Goal: Task Accomplishment & Management: Manage account settings

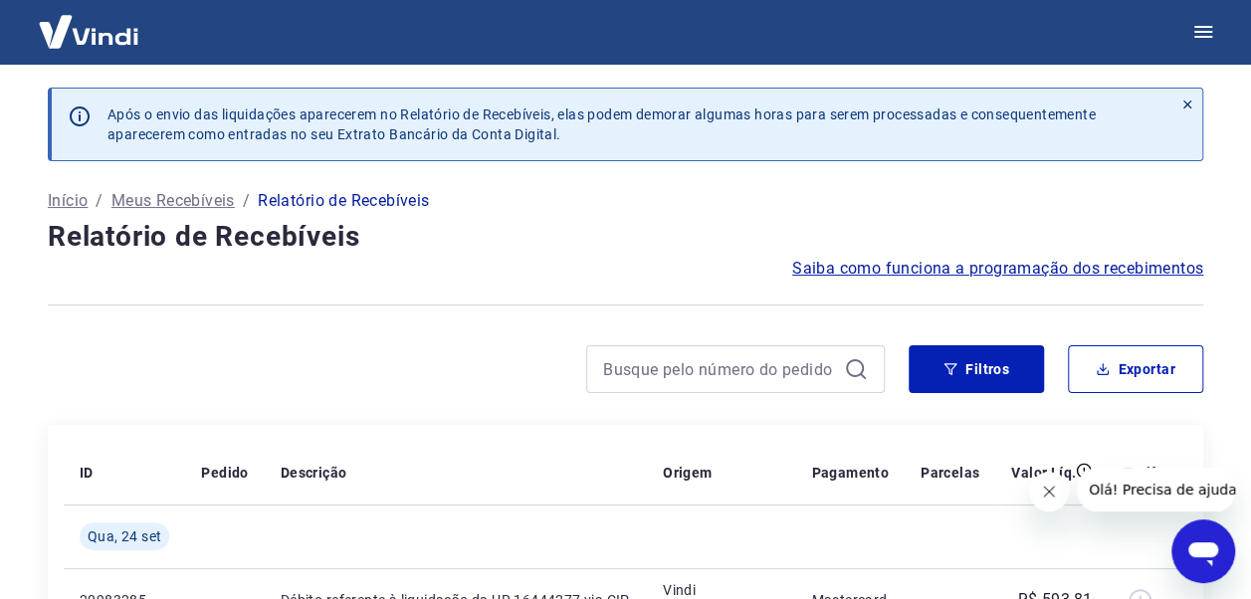
scroll to position [99, 0]
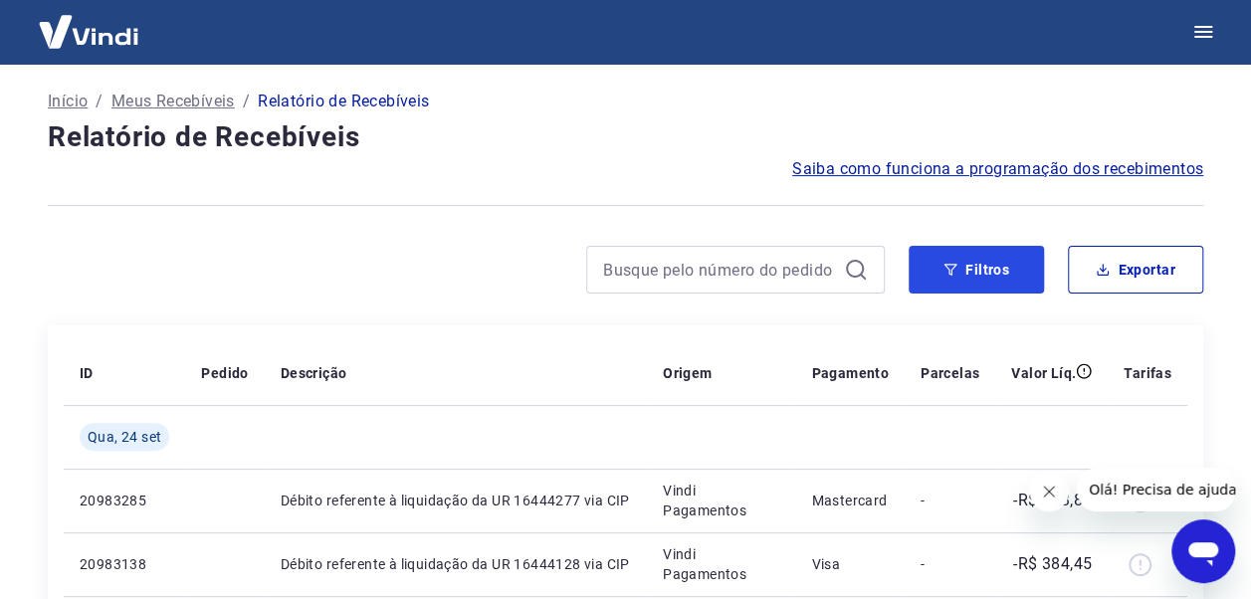
click at [979, 266] on button "Filtros" at bounding box center [975, 270] width 135 height 48
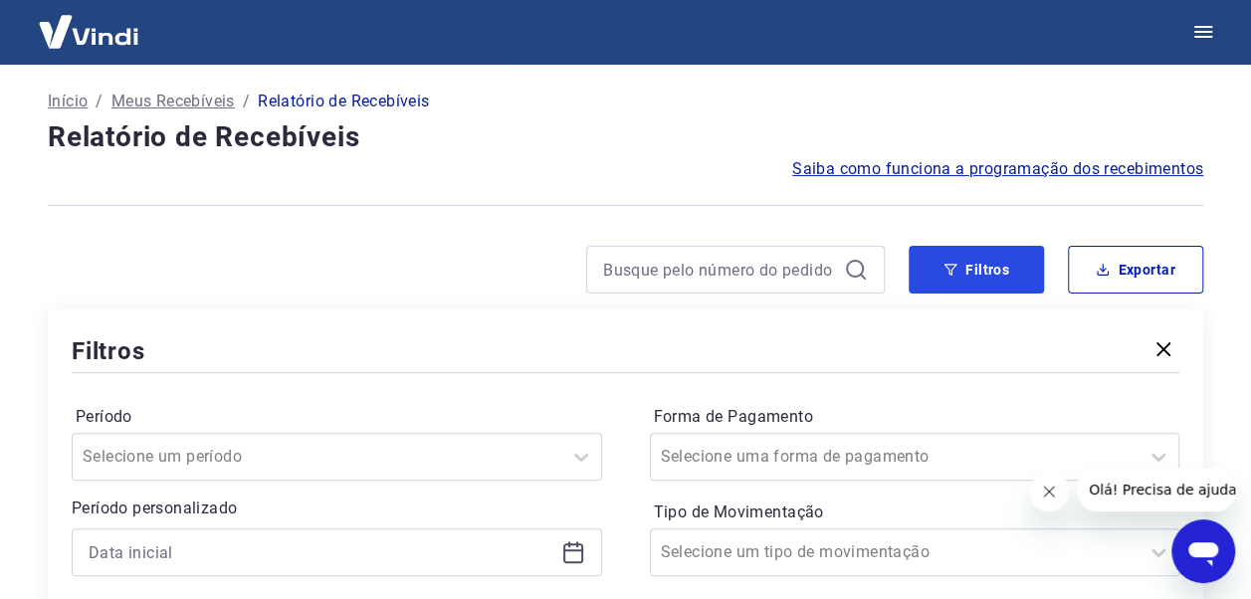
drag, startPoint x: 985, startPoint y: 255, endPoint x: 894, endPoint y: 300, distance: 101.4
click at [985, 255] on button "Filtros" at bounding box center [975, 270] width 135 height 48
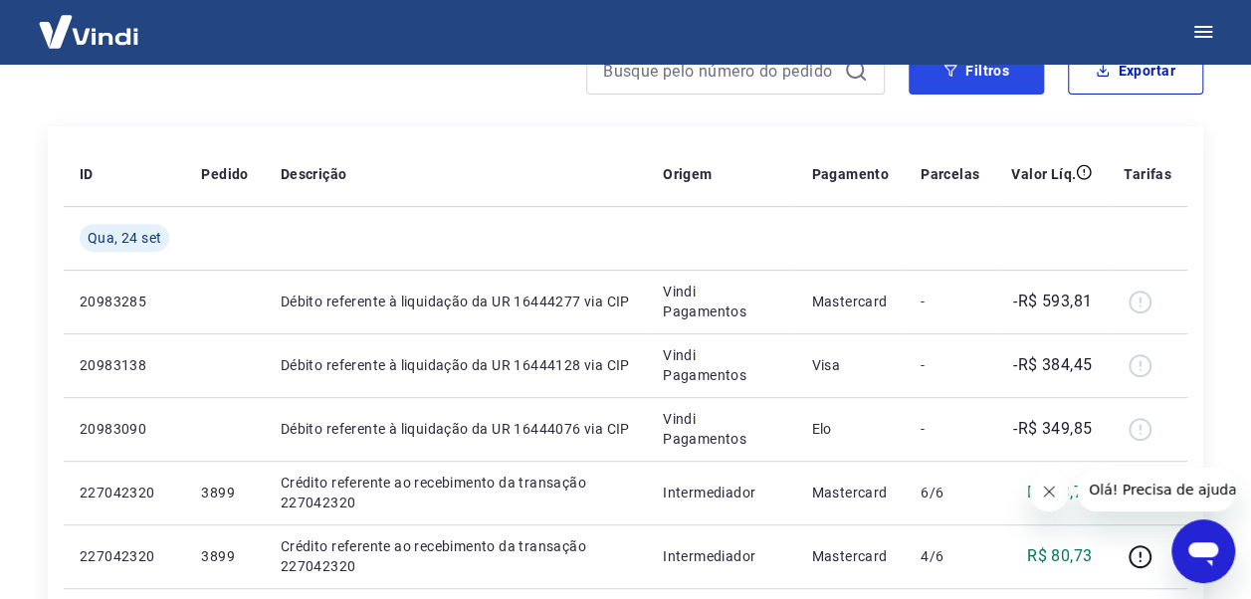
scroll to position [0, 0]
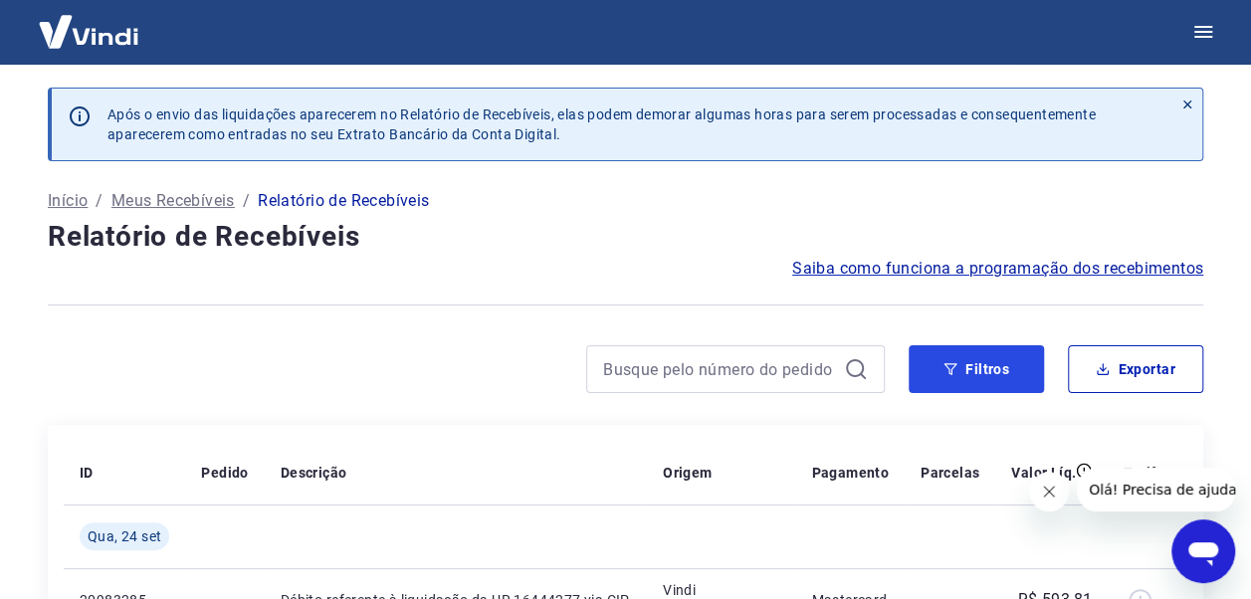
click at [958, 354] on button "Filtros" at bounding box center [975, 369] width 135 height 48
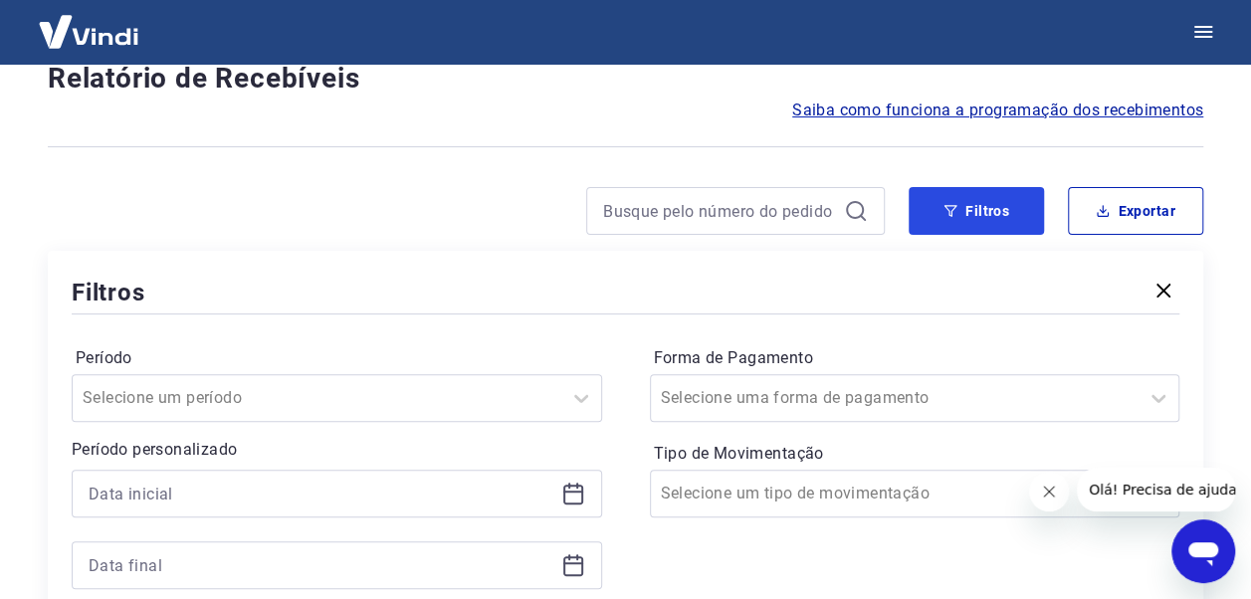
scroll to position [298, 0]
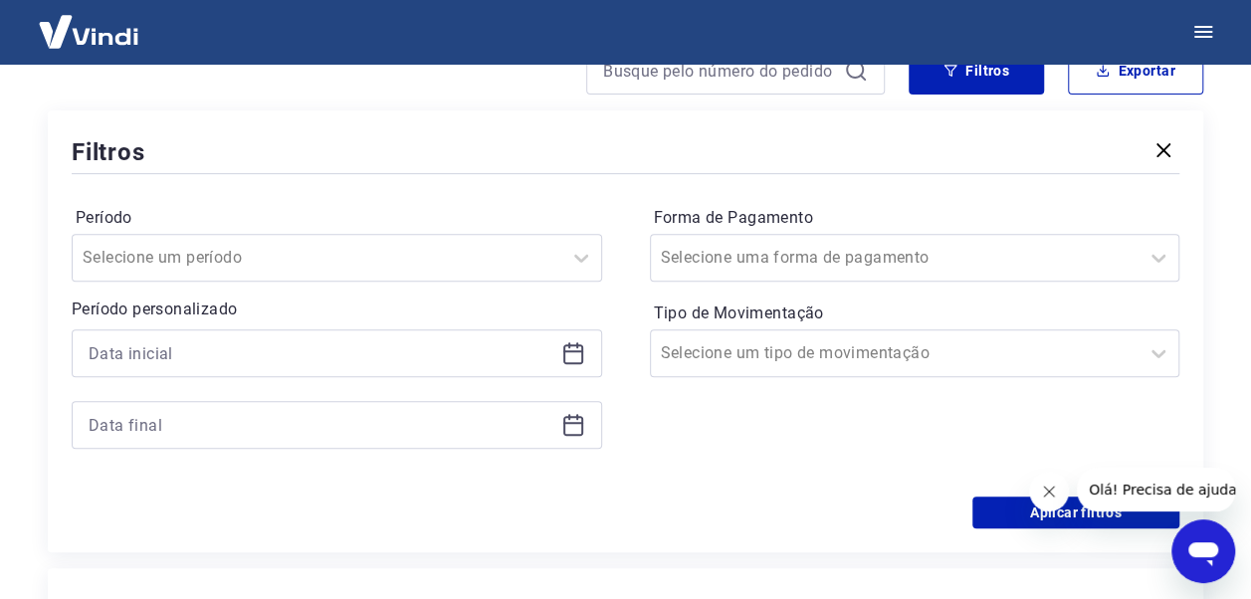
click at [580, 352] on icon at bounding box center [573, 353] width 24 height 24
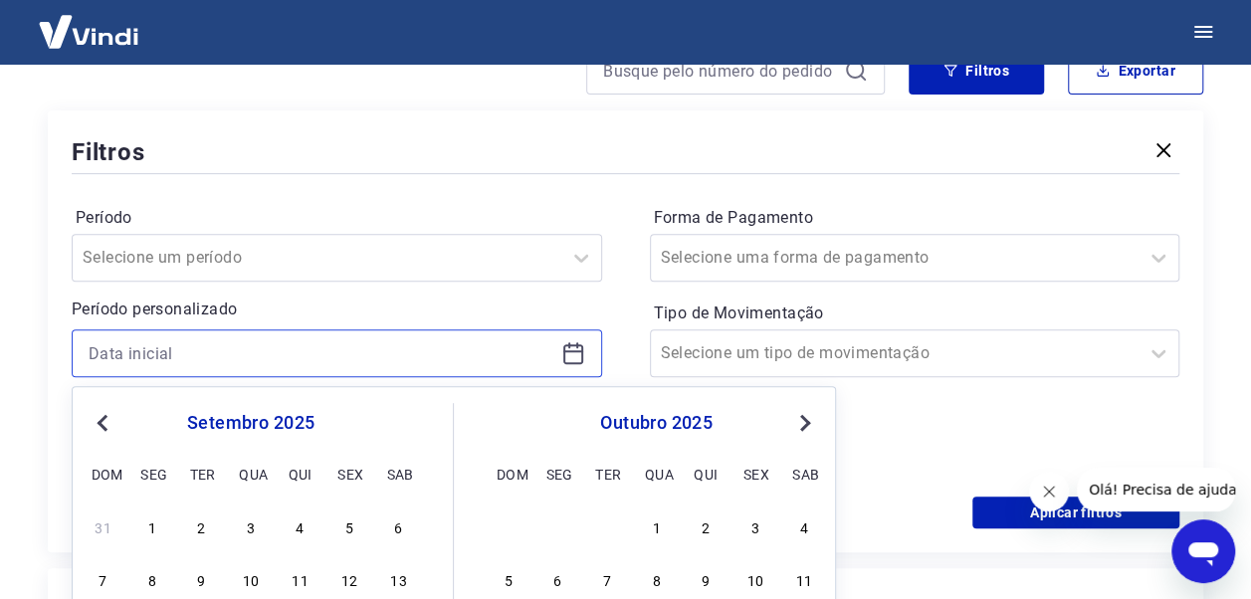
scroll to position [597, 0]
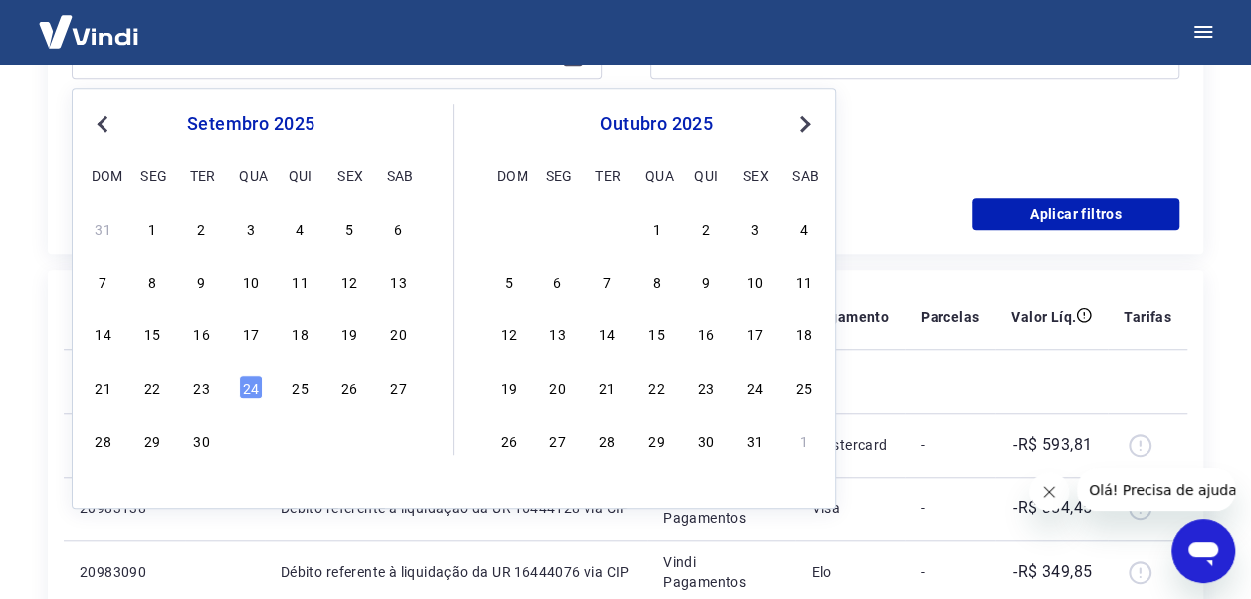
click at [151, 223] on div "1" at bounding box center [152, 228] width 24 height 24
click at [245, 386] on td at bounding box center [224, 381] width 79 height 64
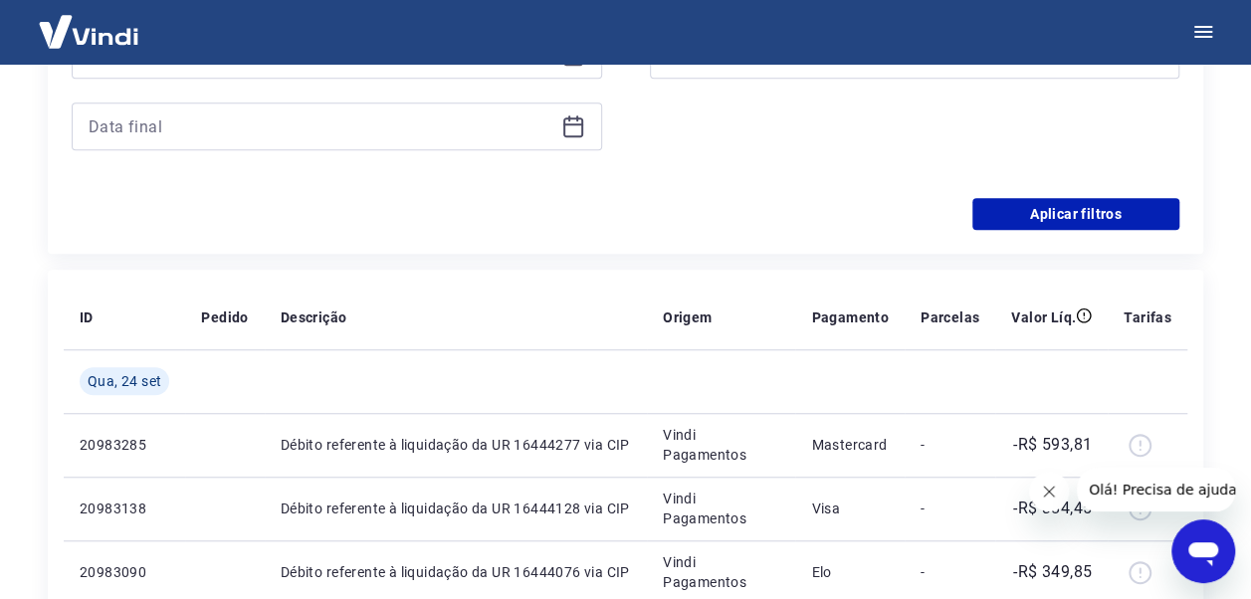
type input "01/09/2025"
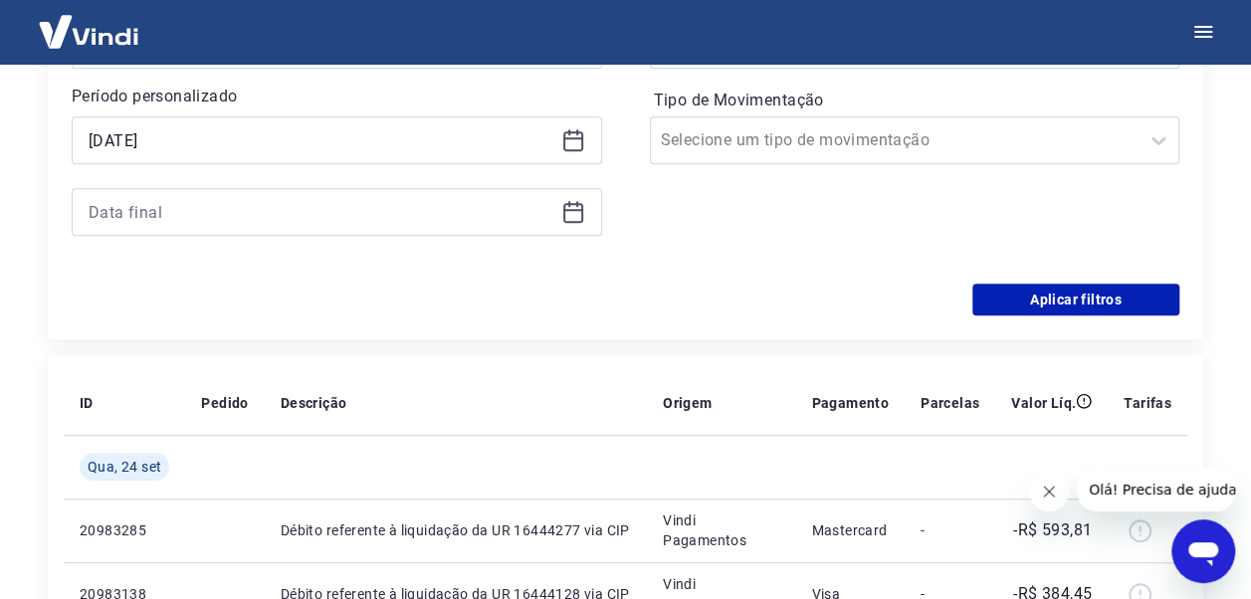
scroll to position [398, 0]
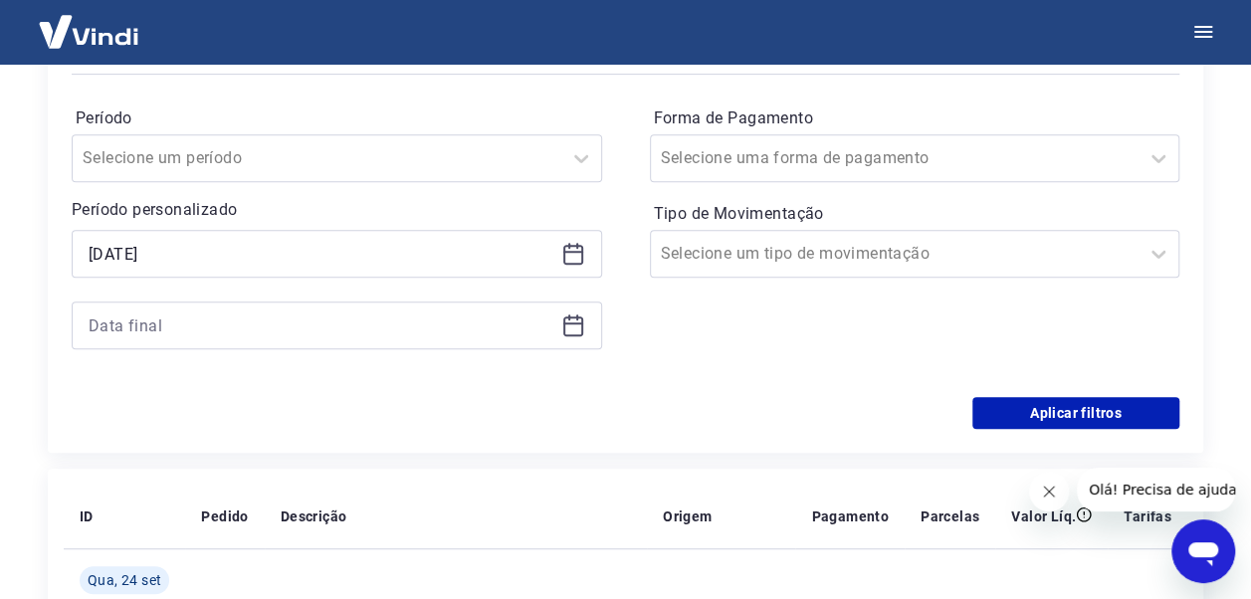
click at [577, 315] on icon at bounding box center [573, 325] width 24 height 24
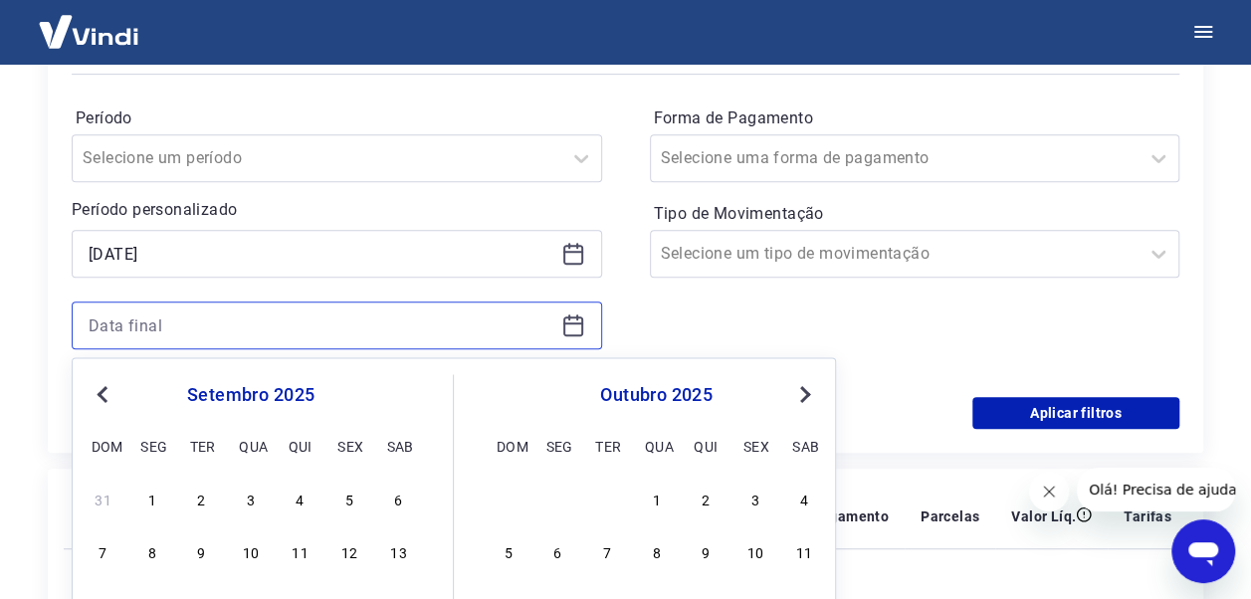
scroll to position [597, 0]
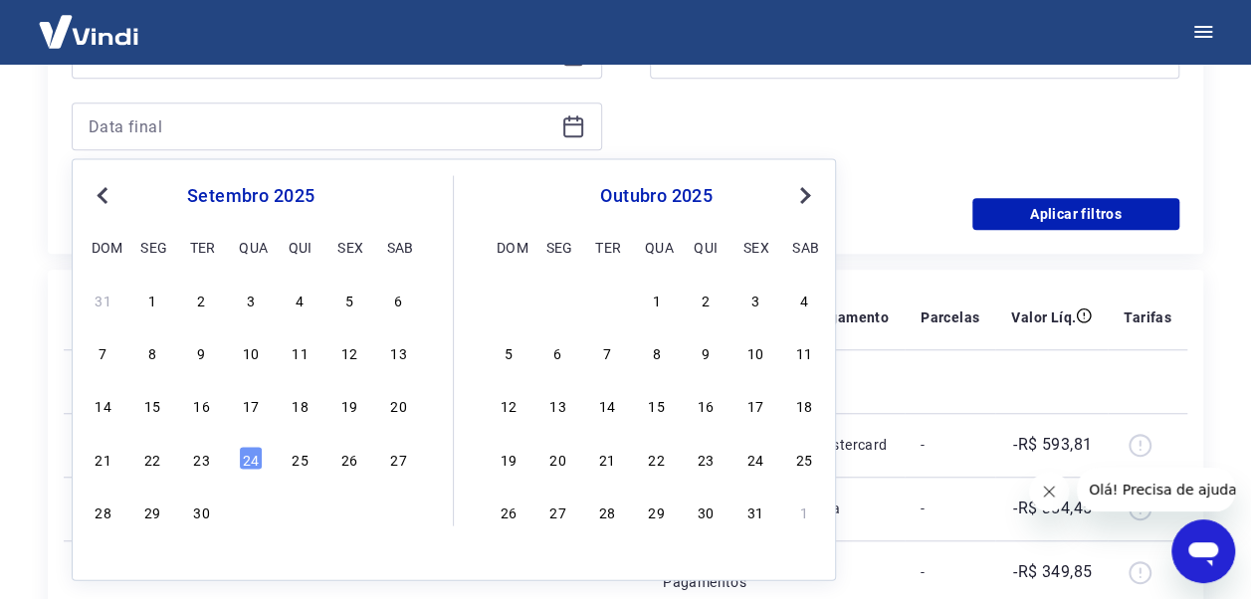
click at [249, 455] on div "24" at bounding box center [251, 458] width 24 height 24
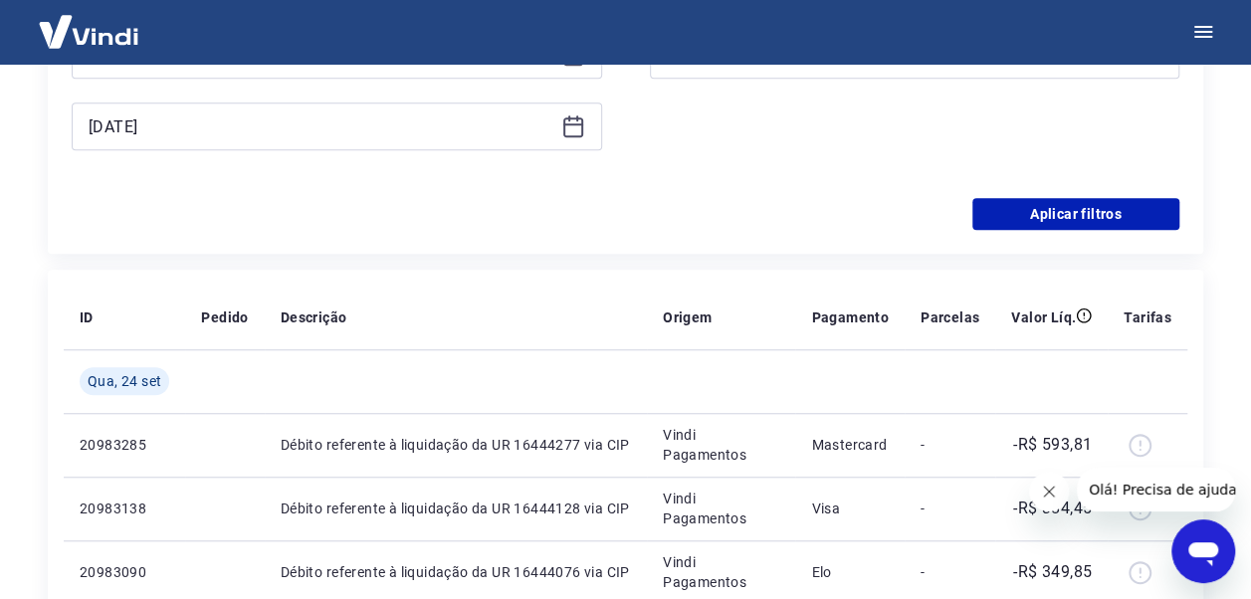
type input "24/09/2025"
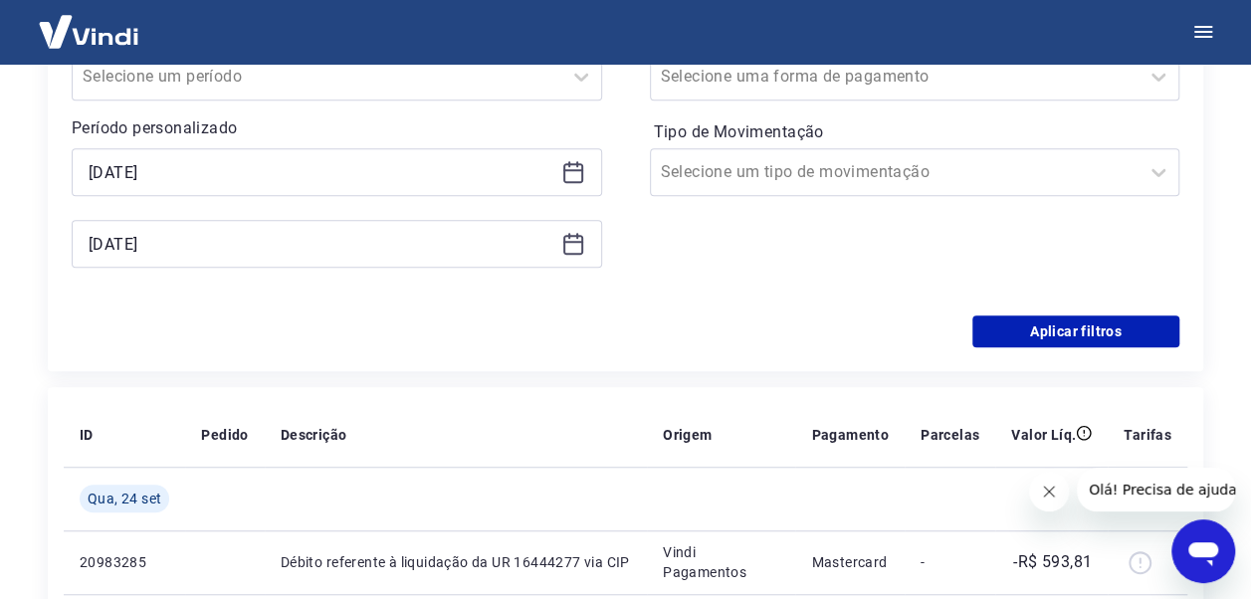
scroll to position [398, 0]
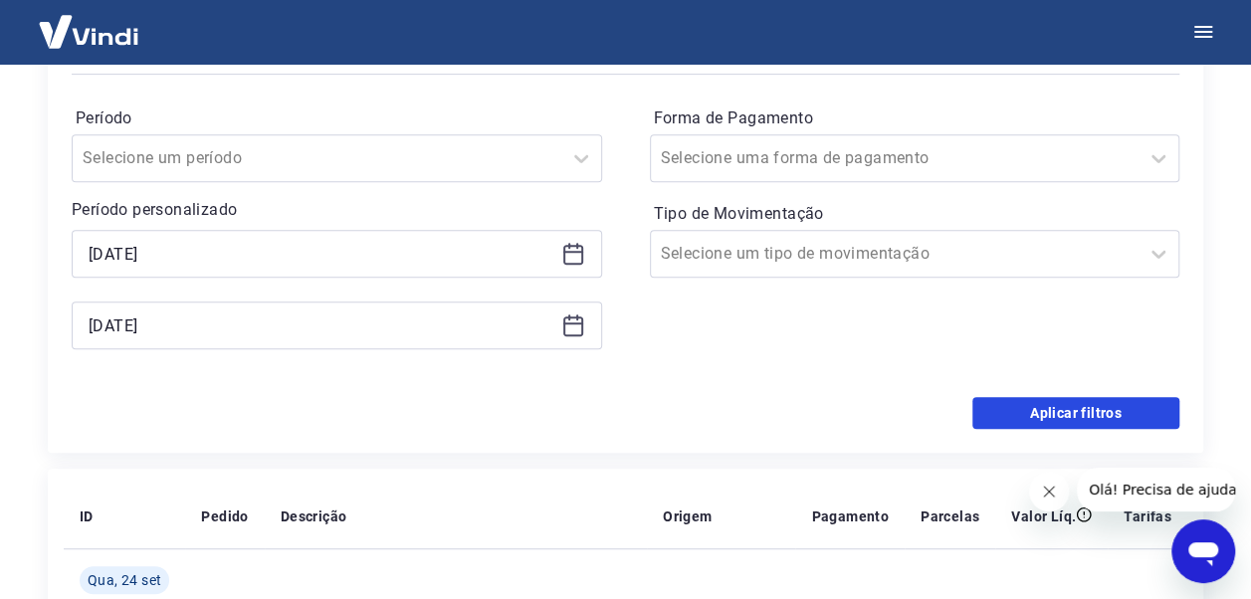
click at [1084, 404] on button "Aplicar filtros" at bounding box center [1075, 413] width 207 height 32
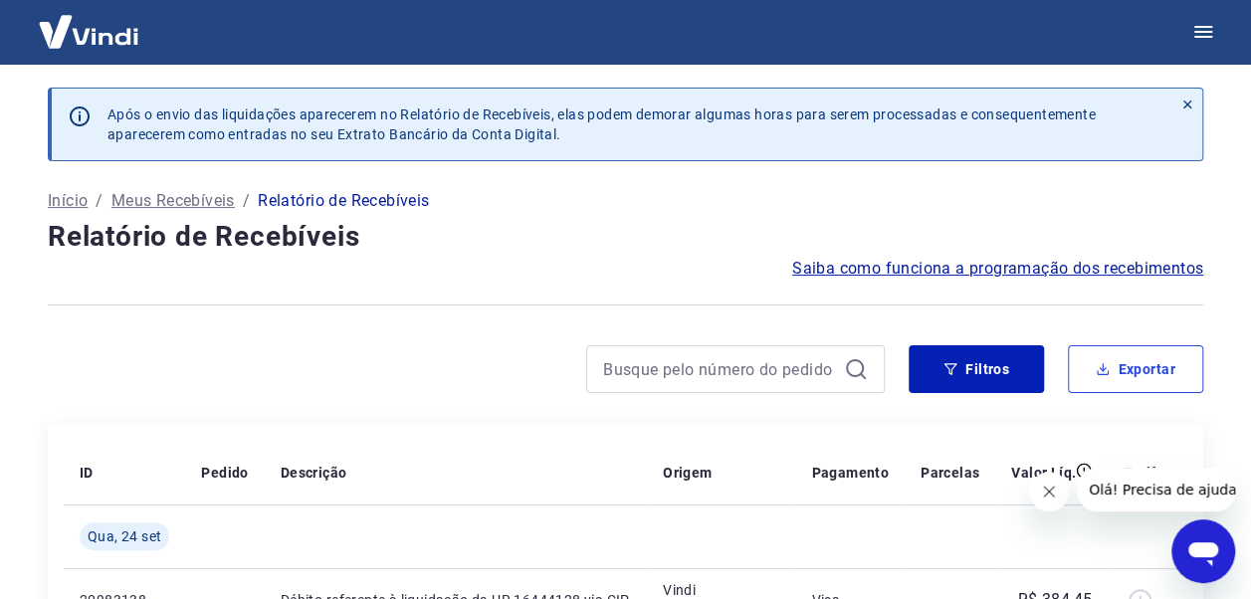
click at [1138, 366] on button "Exportar" at bounding box center [1135, 369] width 135 height 48
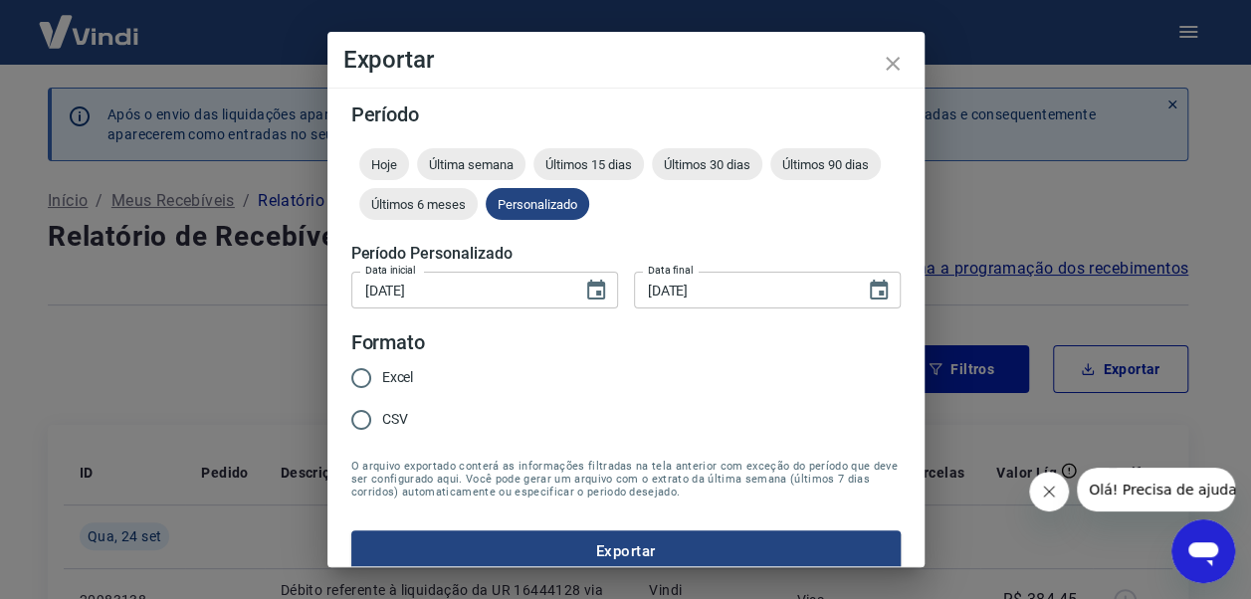
type input "01/09/2025"
type input "24/09/2025"
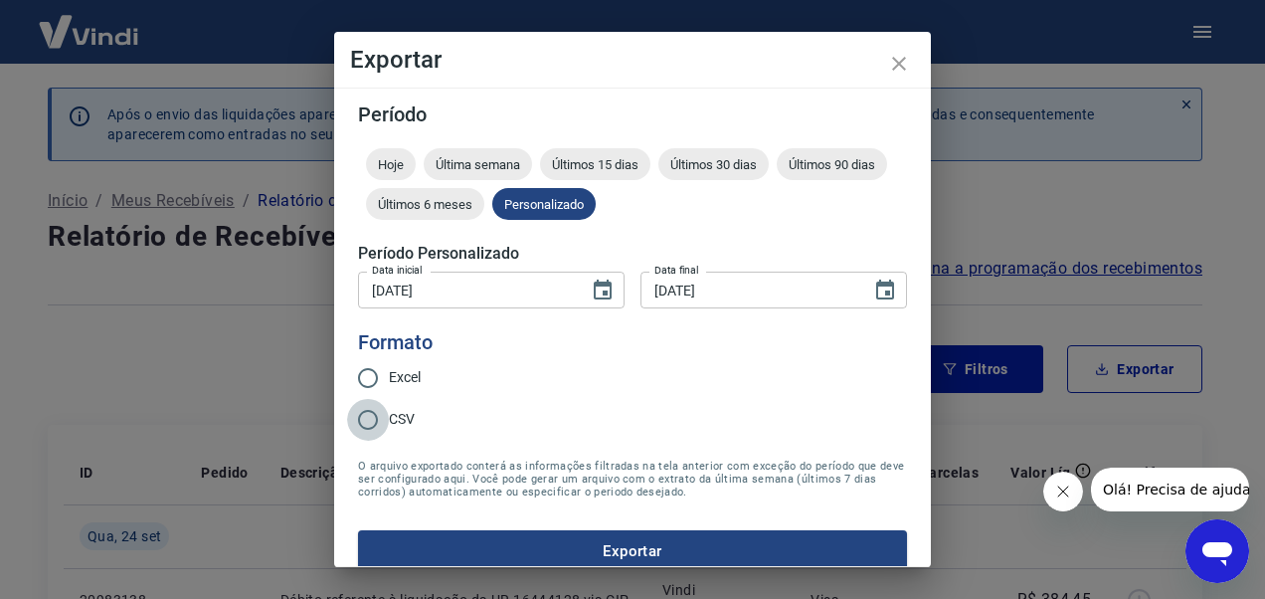
click at [369, 415] on input "CSV" at bounding box center [368, 420] width 42 height 42
radio input "true"
drag, startPoint x: 609, startPoint y: 543, endPoint x: 616, endPoint y: 535, distance: 10.6
click at [610, 542] on button "Exportar" at bounding box center [632, 551] width 549 height 42
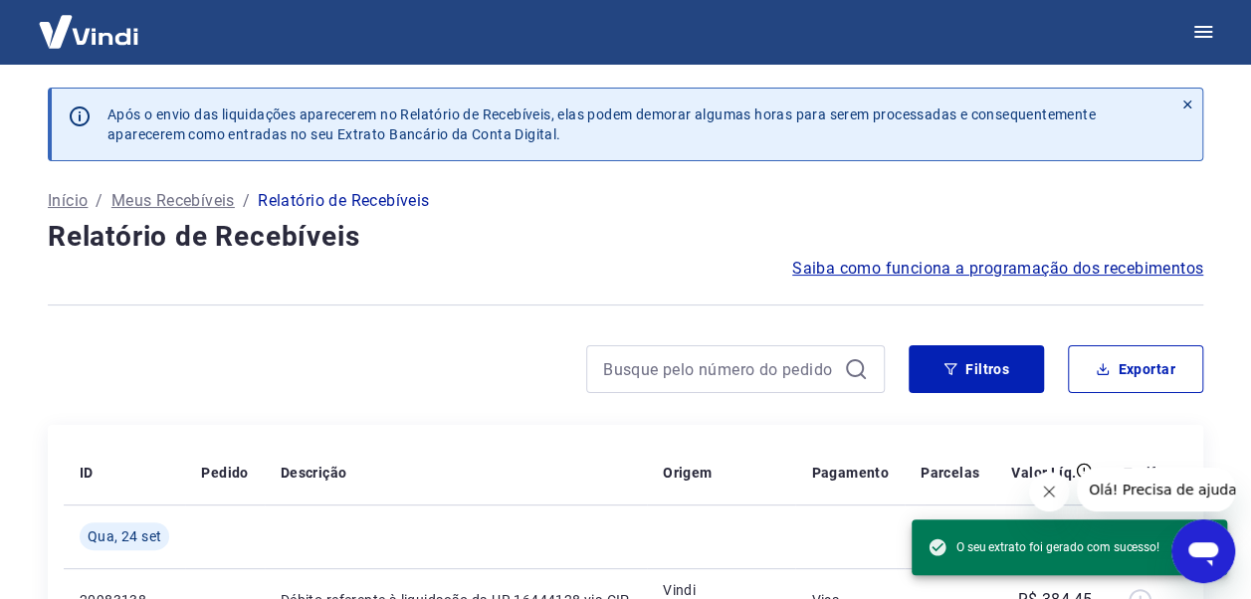
click at [736, 277] on div "Saiba como funciona a programação dos recebimentos" at bounding box center [625, 269] width 1155 height 24
